Goal: Task Accomplishment & Management: Manage account settings

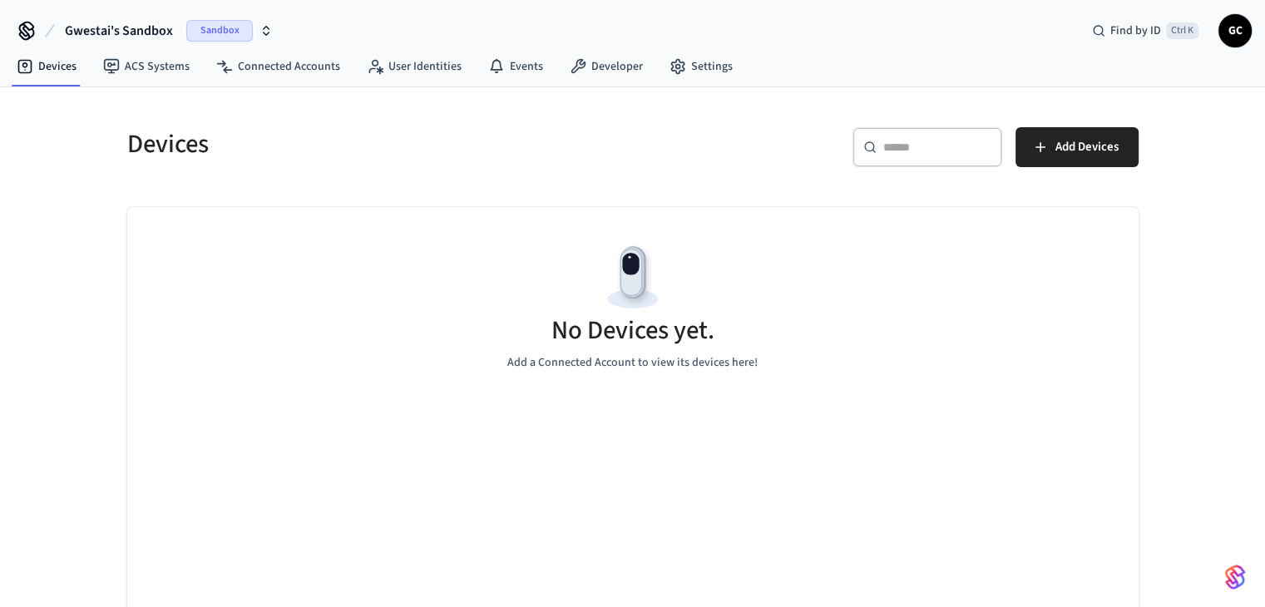
click at [108, 27] on span "Gwestai's Sandbox" at bounding box center [119, 31] width 108 height 20
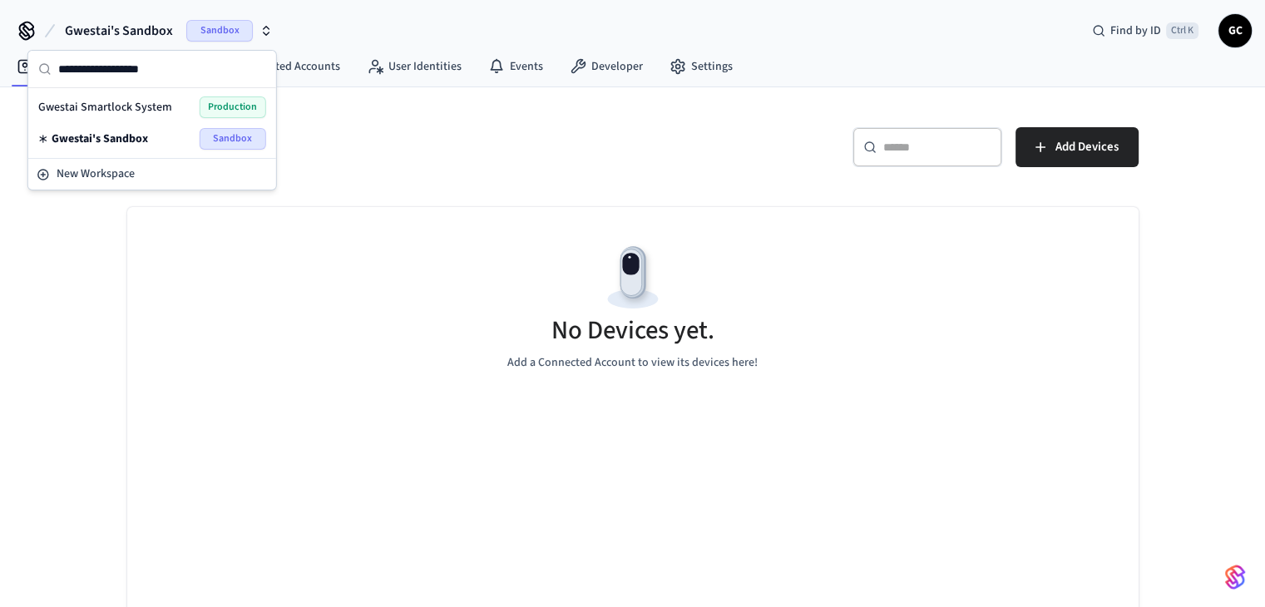
click at [130, 100] on span "Gwestai Smartlock System" at bounding box center [105, 107] width 134 height 17
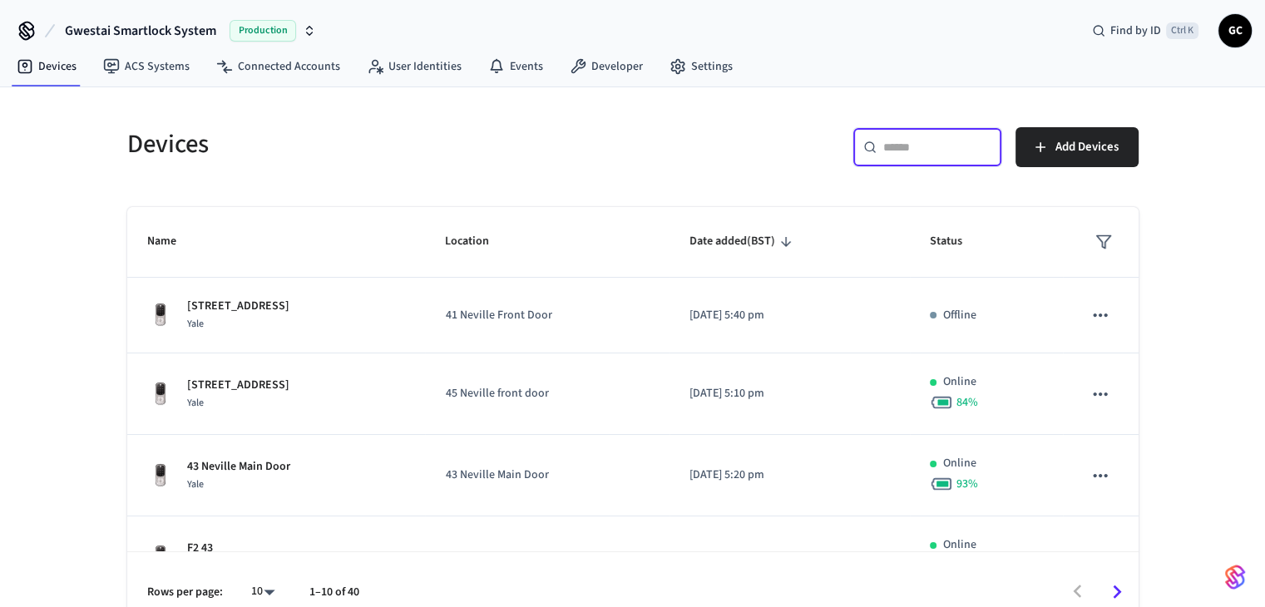
click at [956, 140] on input "text" at bounding box center [937, 147] width 108 height 17
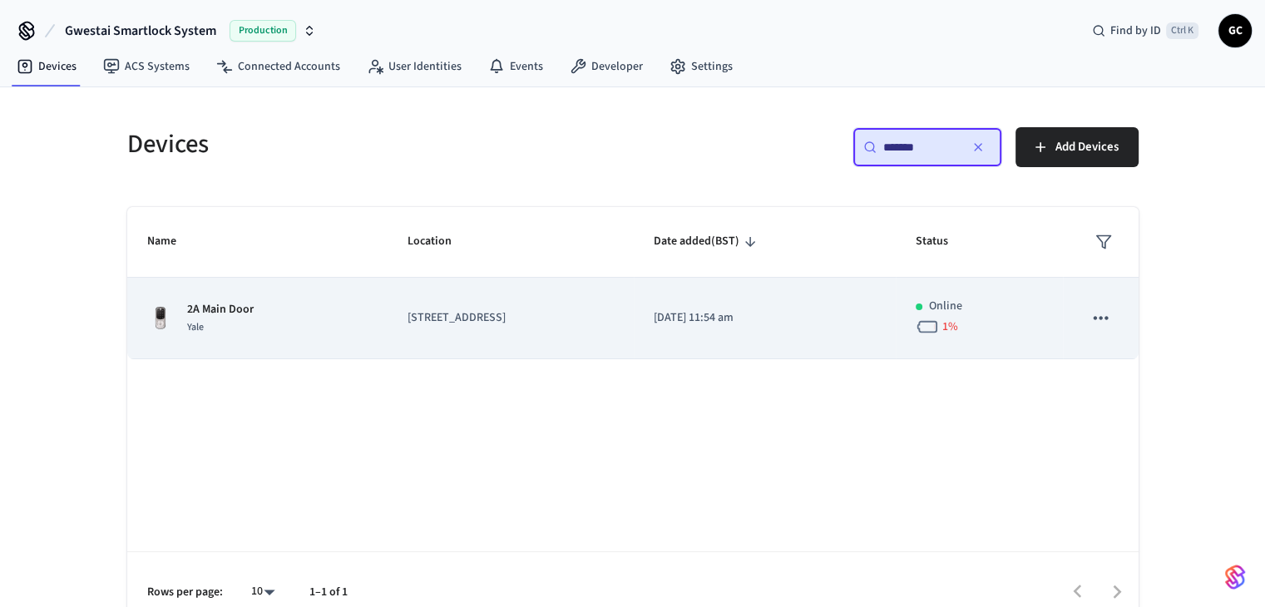
type input "*******"
click at [442, 306] on td "[STREET_ADDRESS]" at bounding box center [511, 319] width 246 height 82
click at [465, 320] on p "[STREET_ADDRESS]" at bounding box center [511, 317] width 206 height 17
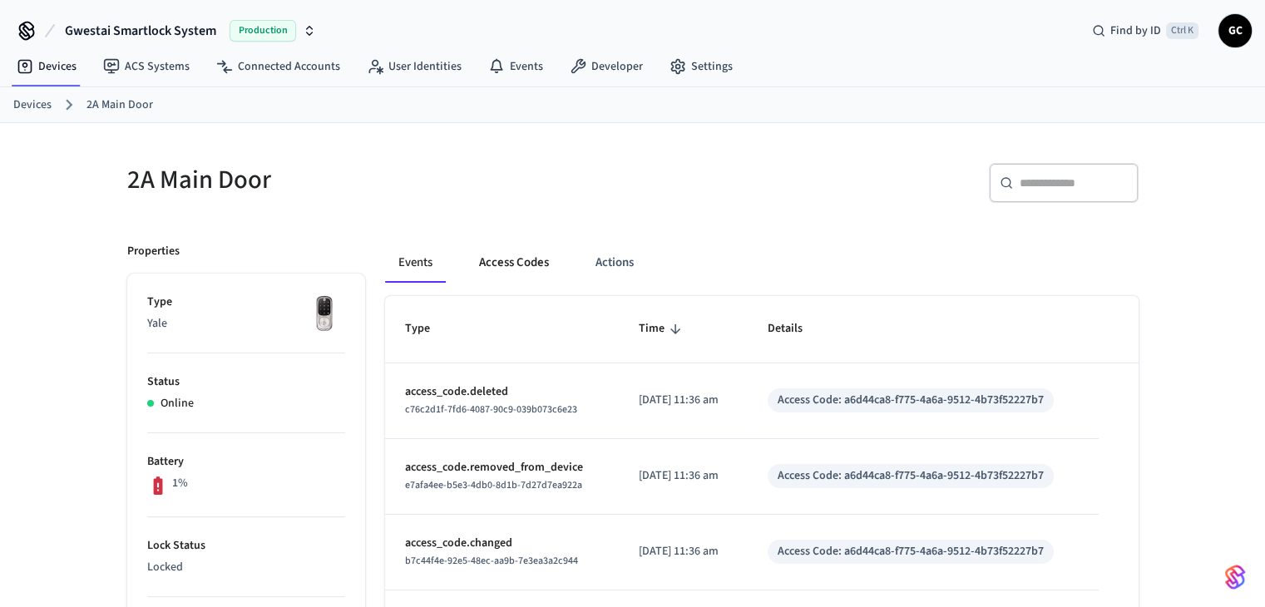
click at [536, 255] on button "Access Codes" at bounding box center [514, 263] width 96 height 40
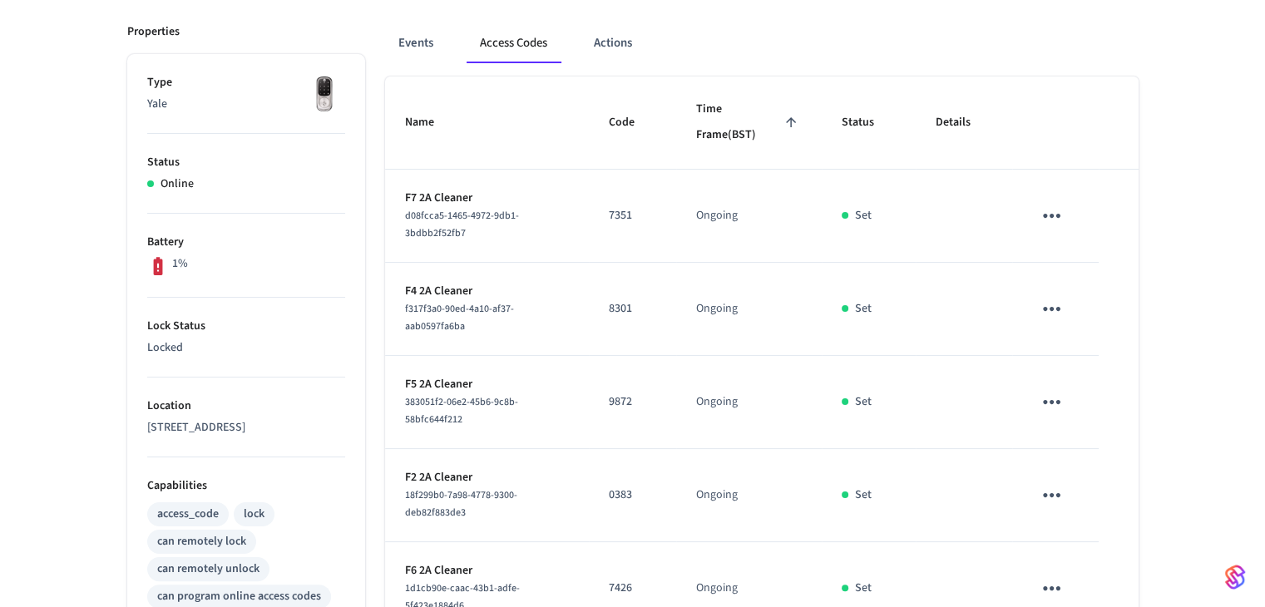
scroll to position [113, 0]
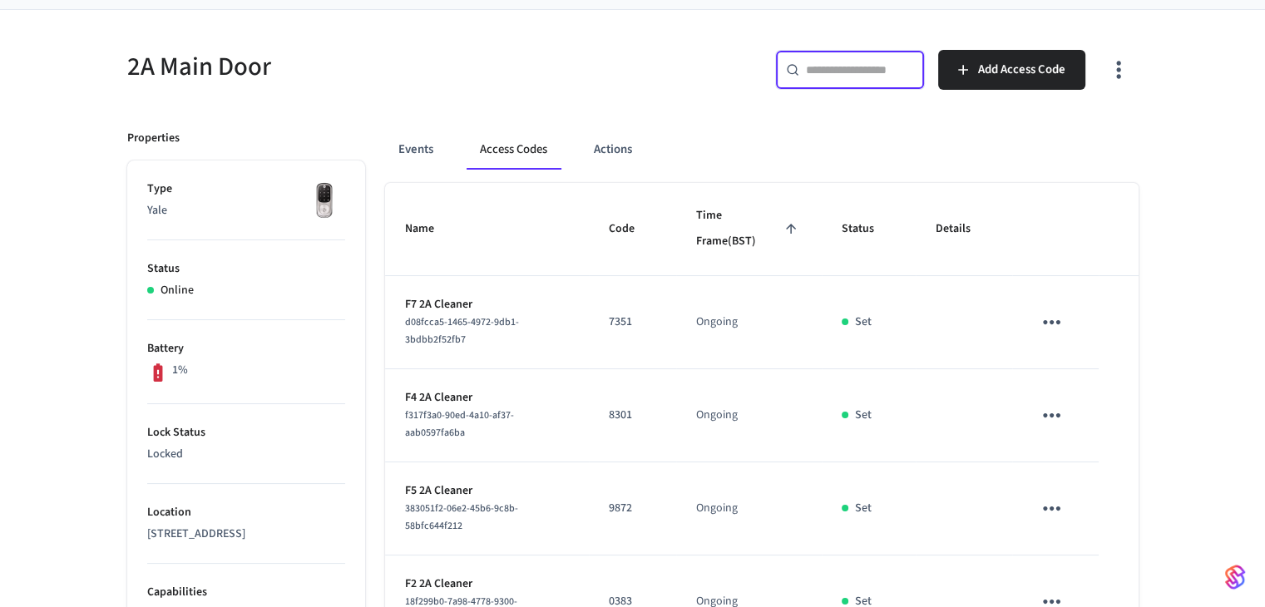
click at [863, 74] on input "text" at bounding box center [860, 70] width 108 height 17
paste input "**********"
type input "**********"
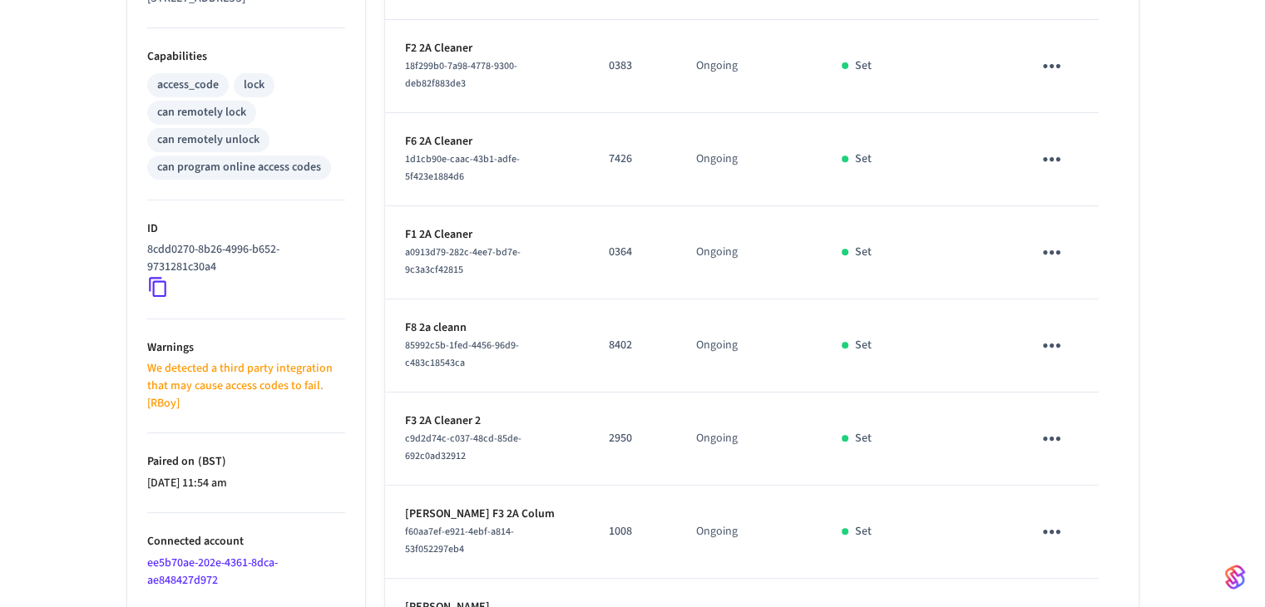
scroll to position [779, 0]
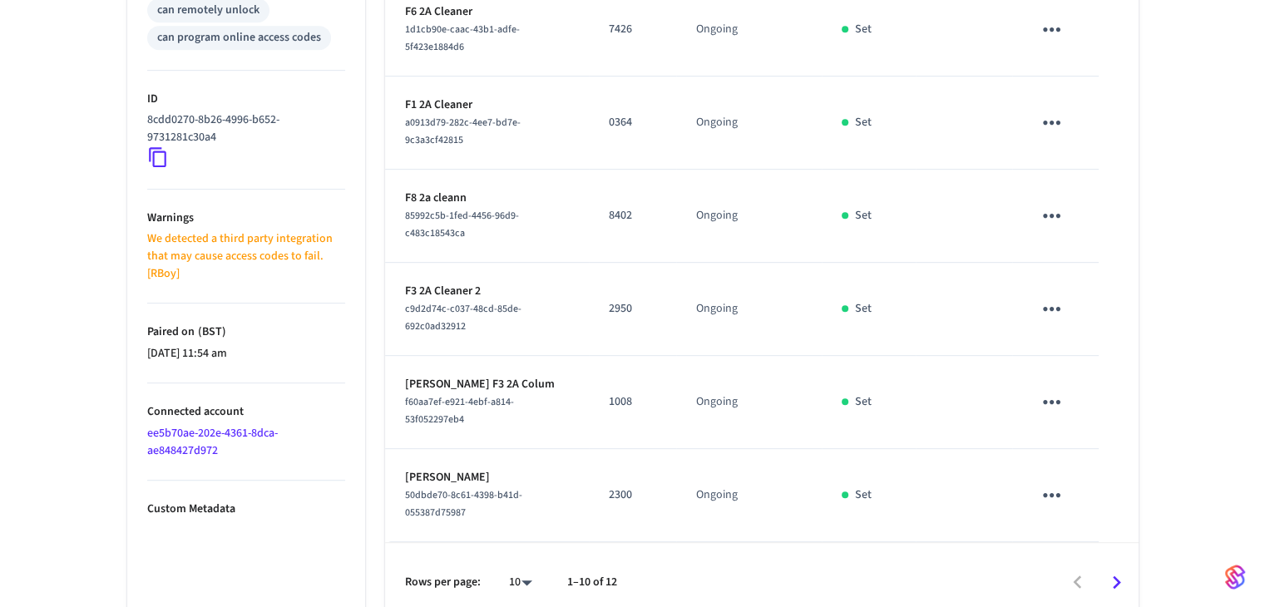
click at [1111, 570] on icon "Go to next page" at bounding box center [1117, 583] width 26 height 26
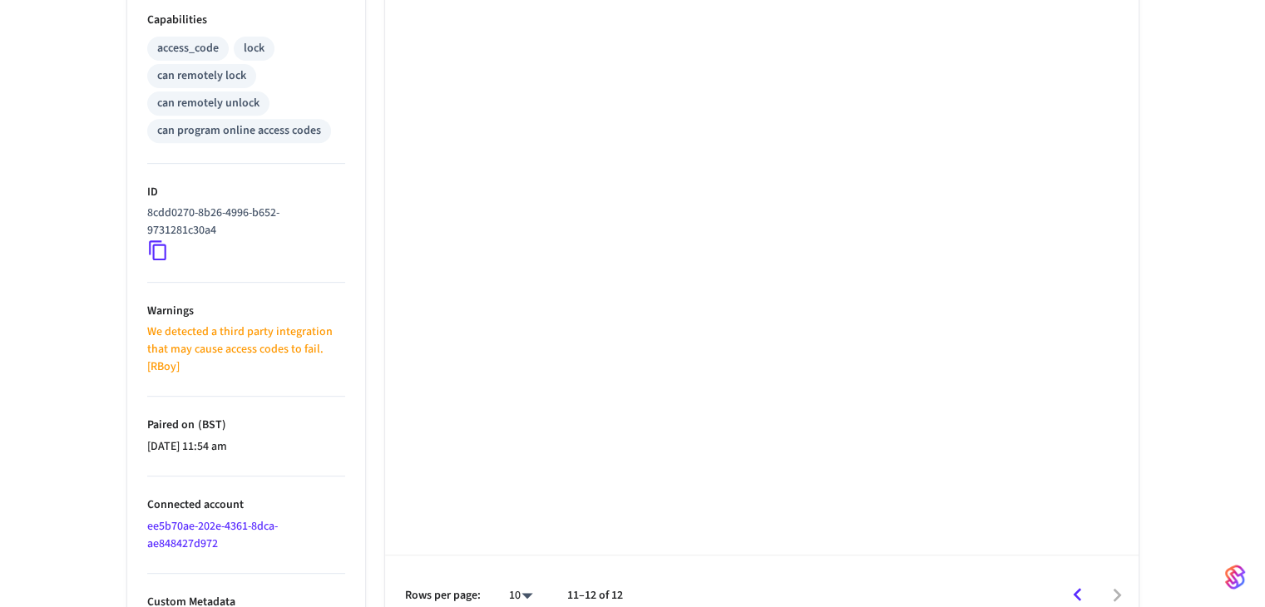
scroll to position [712, 0]
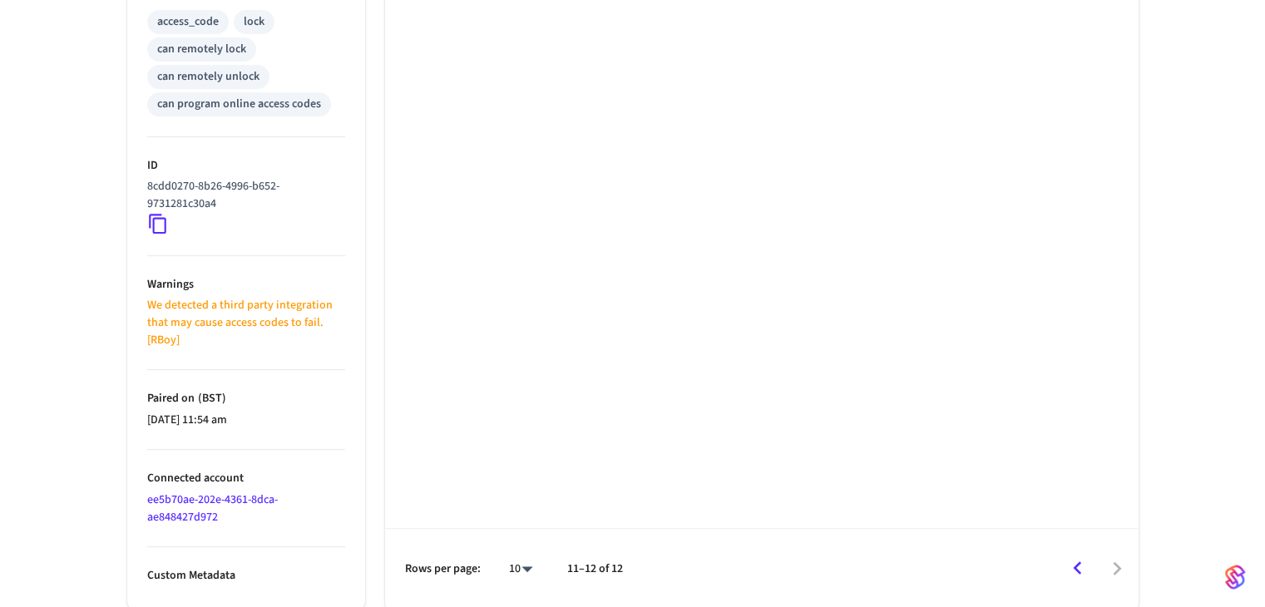
click at [1081, 571] on icon "Go to previous page" at bounding box center [1077, 568] width 8 height 13
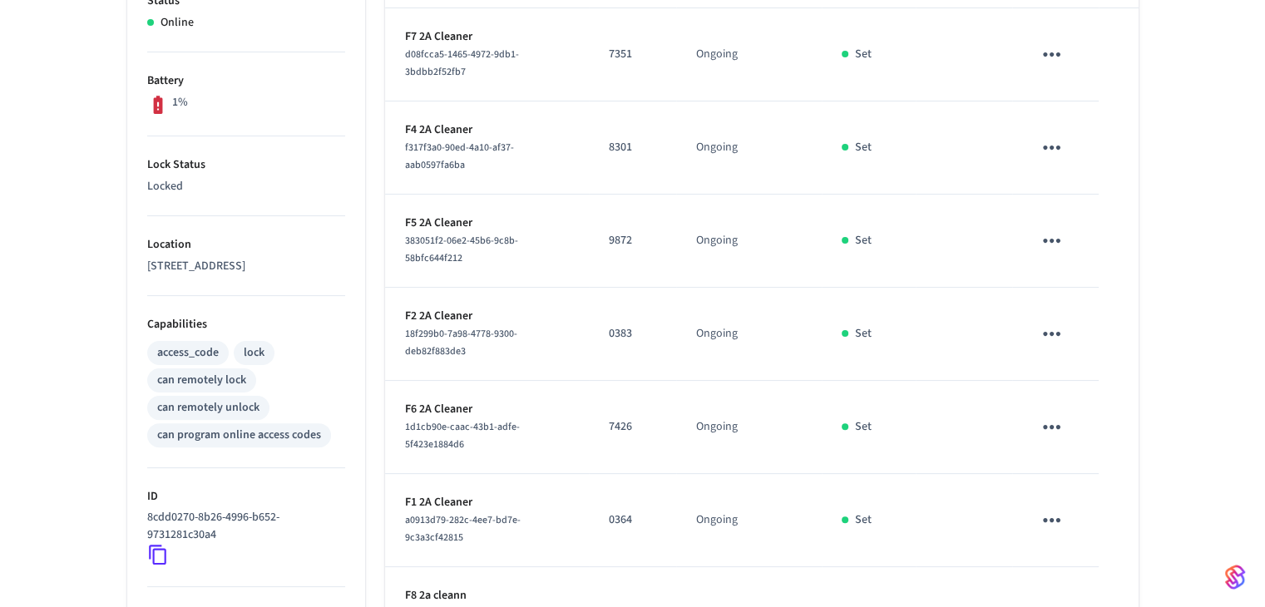
scroll to position [279, 0]
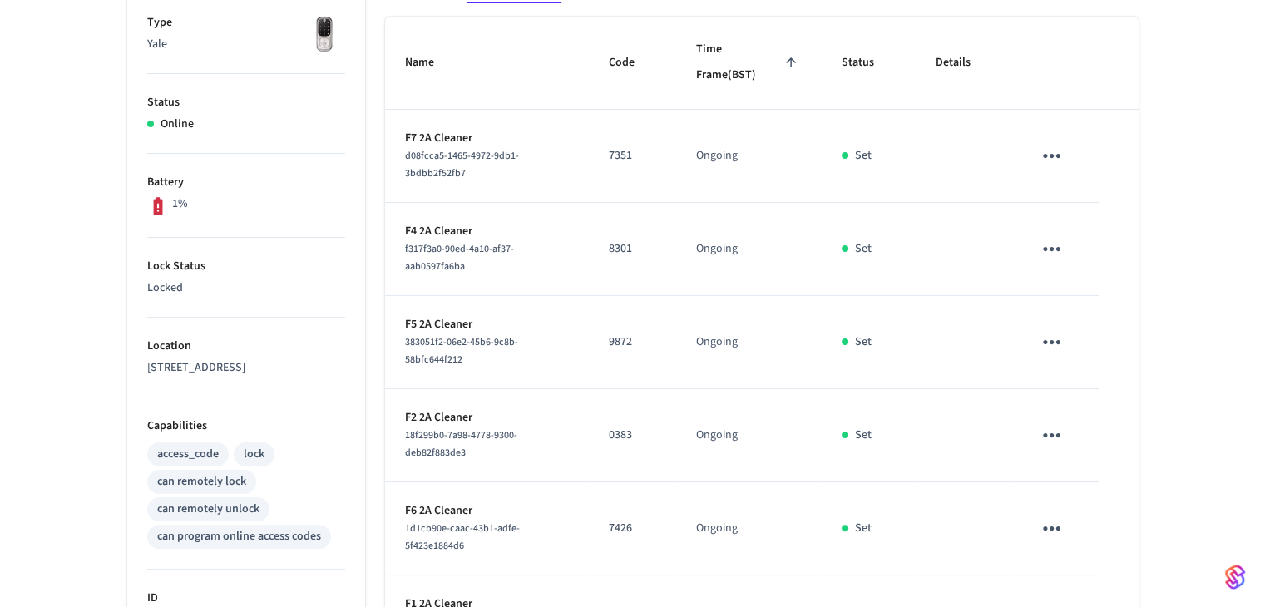
click at [616, 342] on p "9872" at bounding box center [632, 342] width 47 height 17
click at [616, 341] on p "9872" at bounding box center [632, 342] width 47 height 17
copy p "9872"
